Goal: Information Seeking & Learning: Learn about a topic

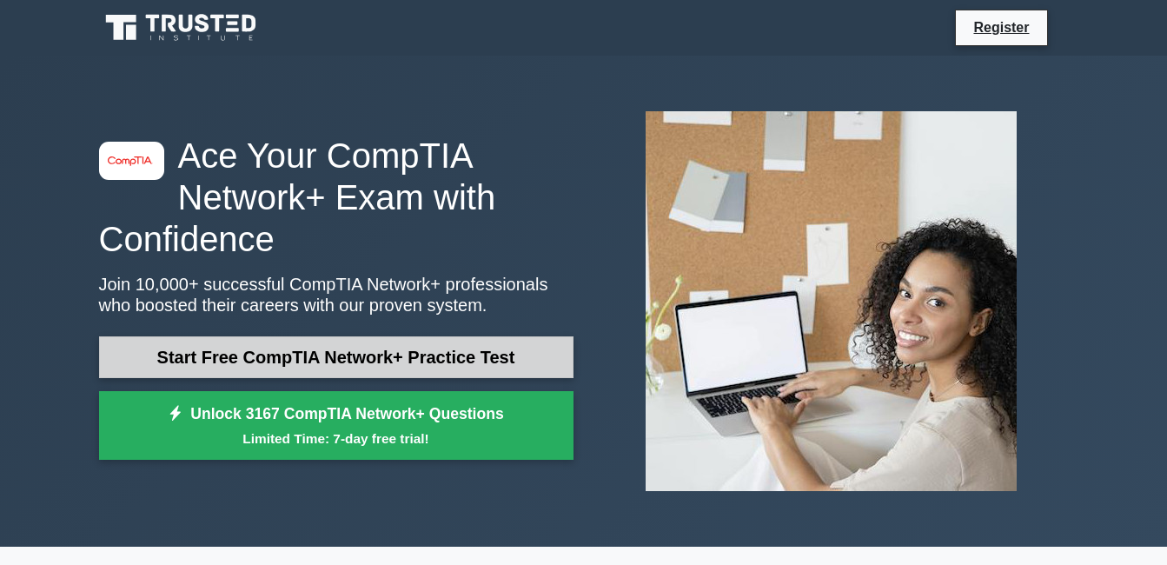
click at [369, 363] on link "Start Free CompTIA Network+ Practice Test" at bounding box center [336, 357] width 475 height 42
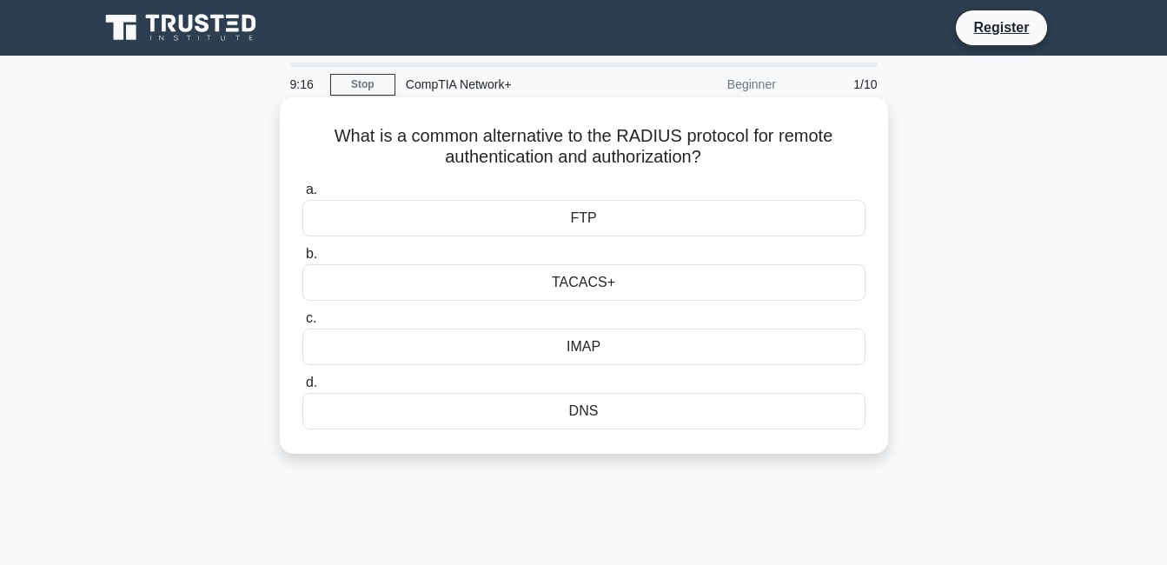
click at [601, 282] on div "TACACS+" at bounding box center [583, 282] width 563 height 37
click at [302, 260] on input "b. TACACS+" at bounding box center [302, 254] width 0 height 11
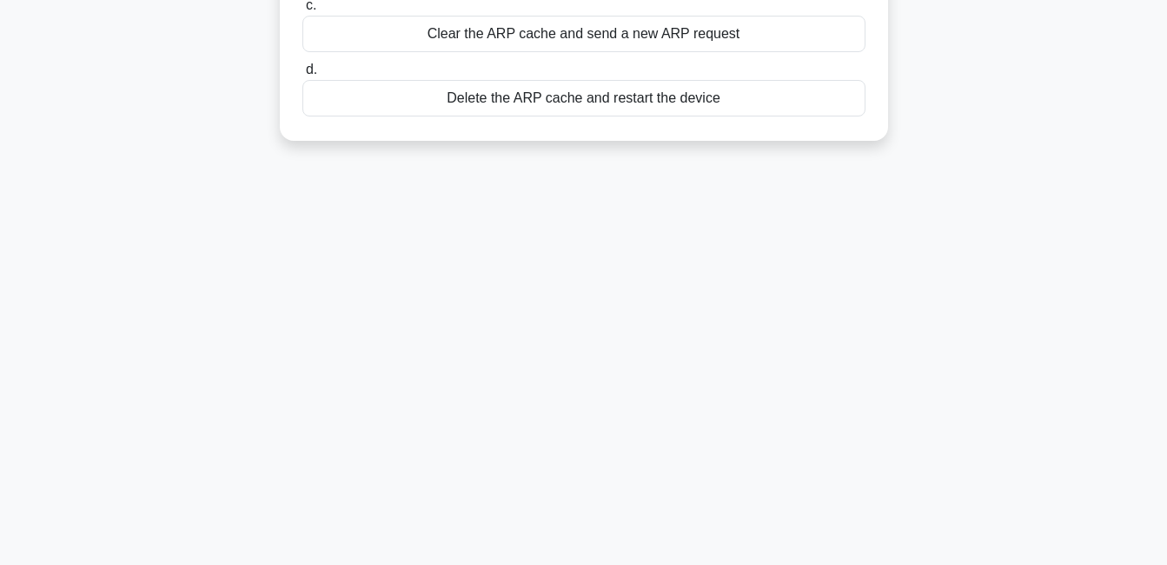
scroll to position [374, 0]
